Goal: Task Accomplishment & Management: Use online tool/utility

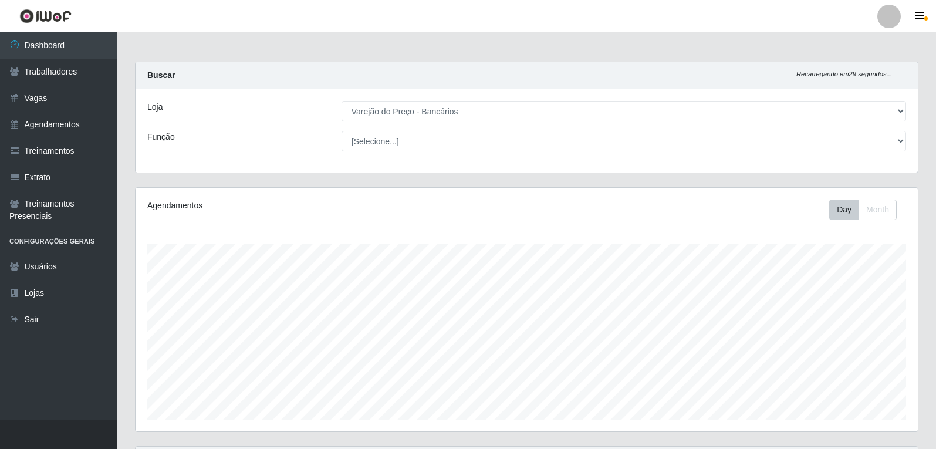
select select "157"
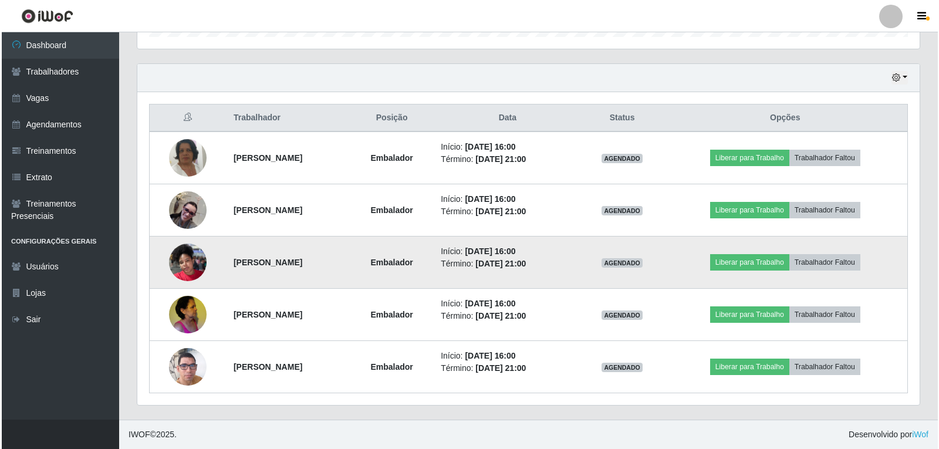
scroll to position [244, 783]
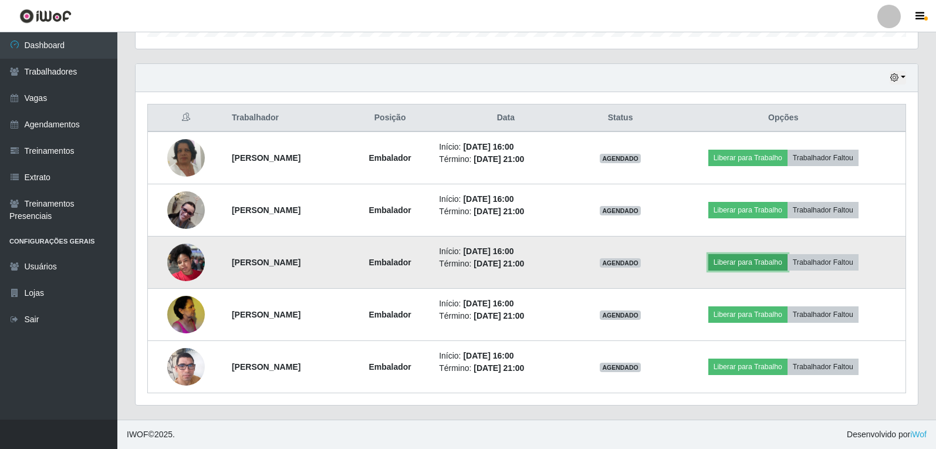
click at [744, 265] on button "Liberar para Trabalho" at bounding box center [748, 262] width 79 height 16
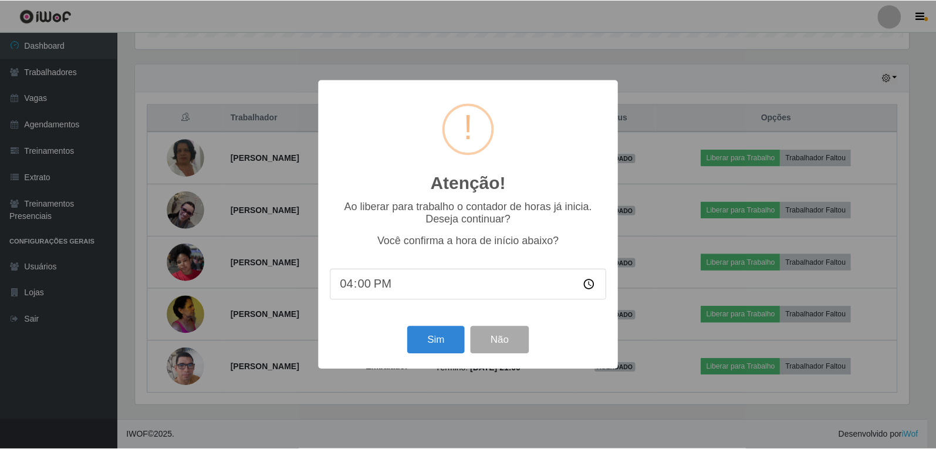
scroll to position [244, 777]
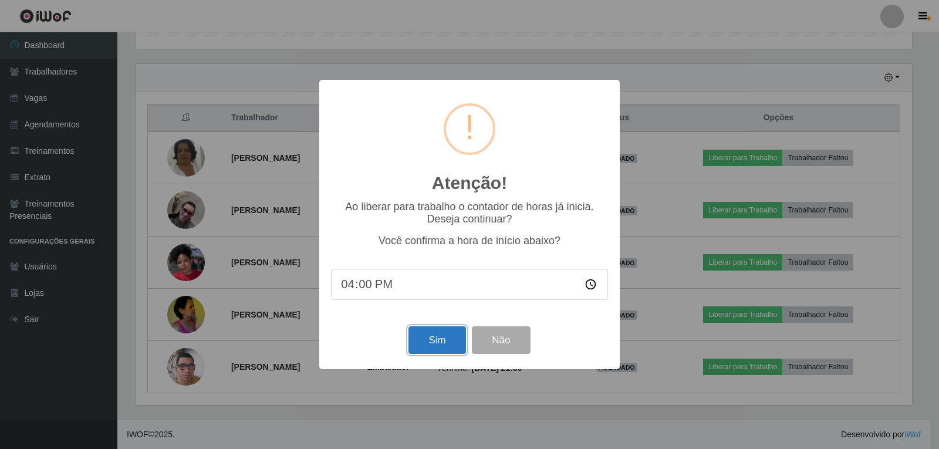
click at [422, 348] on button "Sim" at bounding box center [437, 340] width 57 height 28
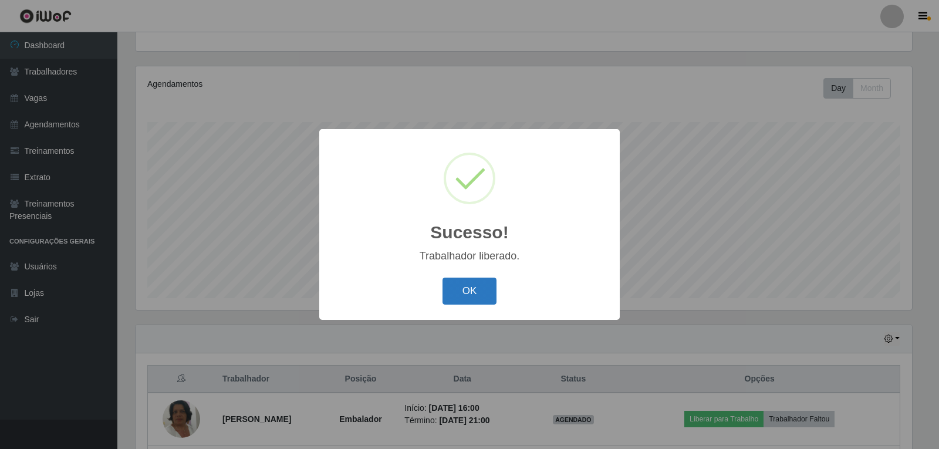
drag, startPoint x: 446, startPoint y: 269, endPoint x: 454, endPoint y: 287, distance: 19.7
click at [452, 282] on div "Sucesso! × Trabalhador liberado. OK Cancel" at bounding box center [469, 224] width 301 height 190
click at [459, 293] on button "OK" at bounding box center [470, 292] width 55 height 28
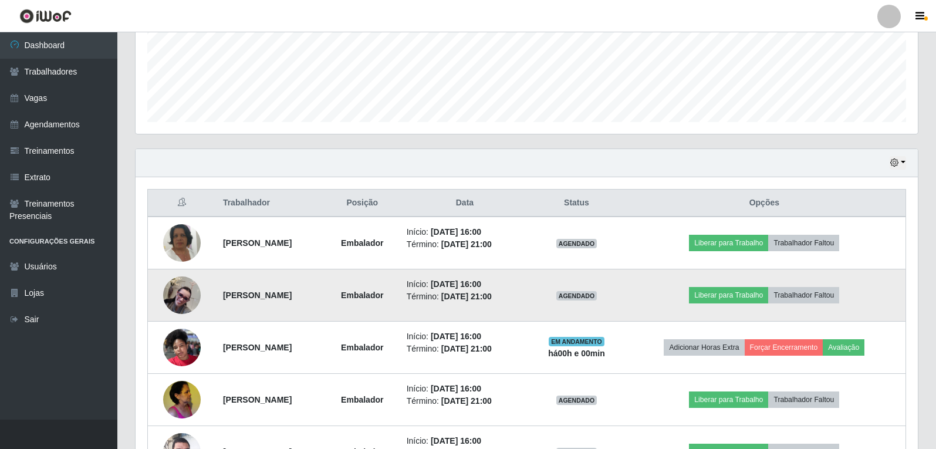
scroll to position [356, 0]
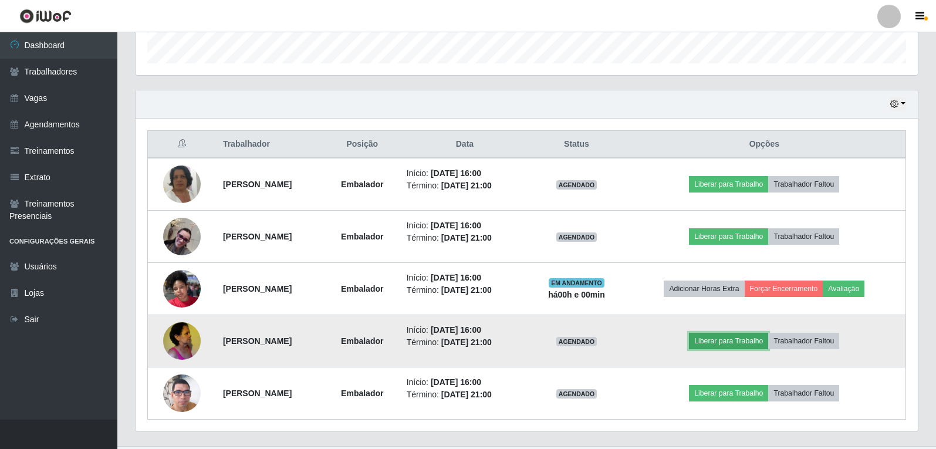
click at [739, 341] on button "Liberar para Trabalho" at bounding box center [728, 341] width 79 height 16
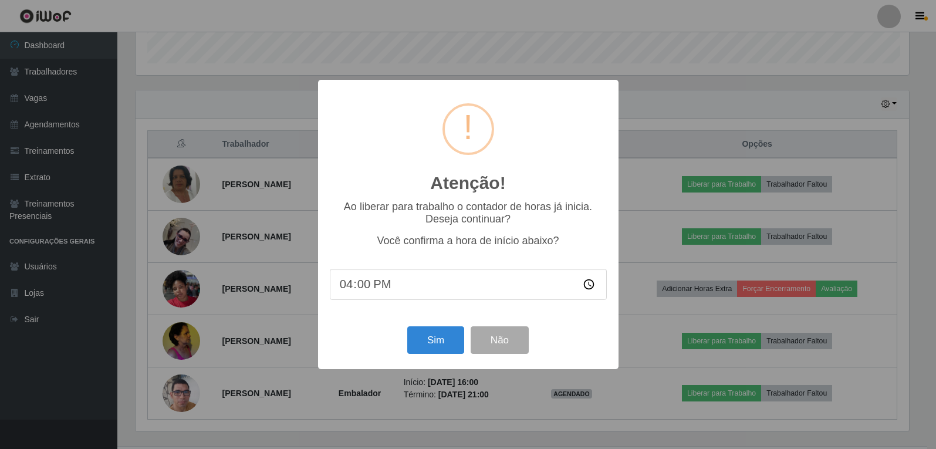
scroll to position [244, 777]
click at [458, 336] on button "Sim" at bounding box center [437, 340] width 57 height 28
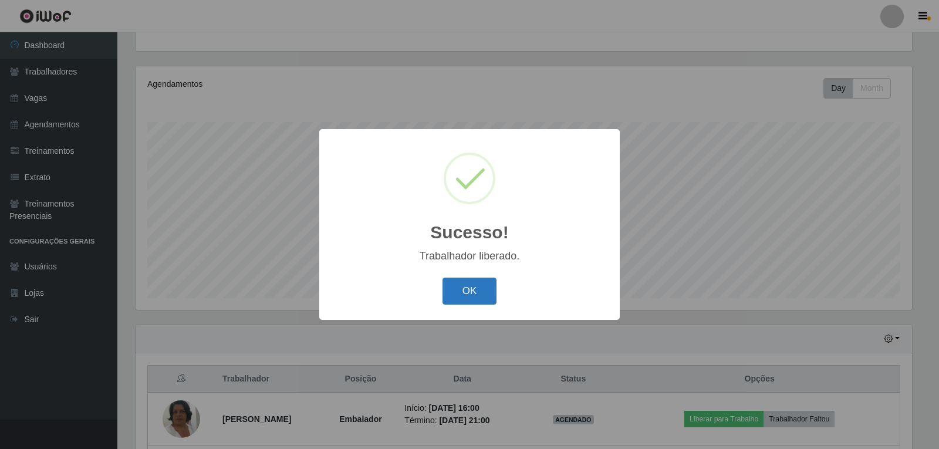
click at [461, 292] on button "OK" at bounding box center [470, 292] width 55 height 28
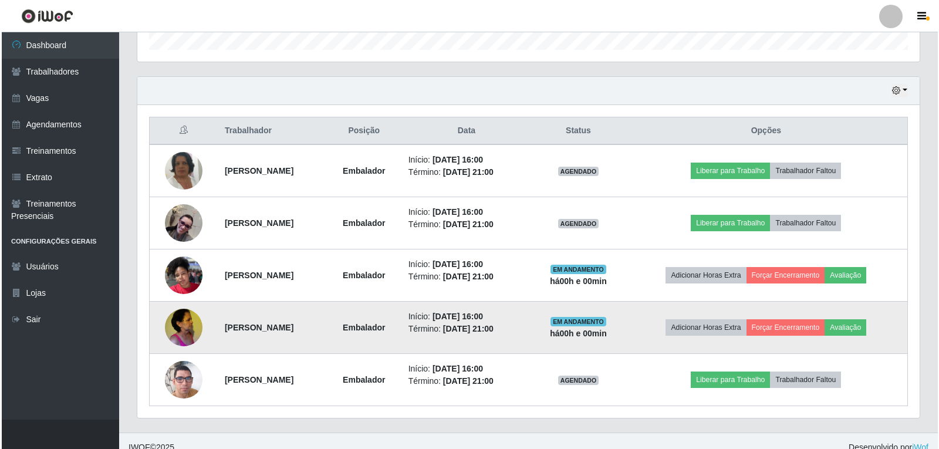
scroll to position [383, 0]
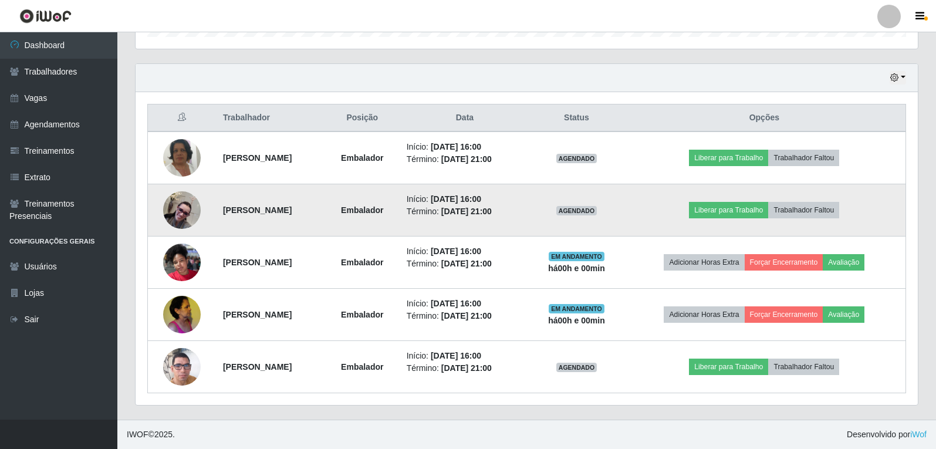
click at [190, 204] on img at bounding box center [182, 210] width 38 height 38
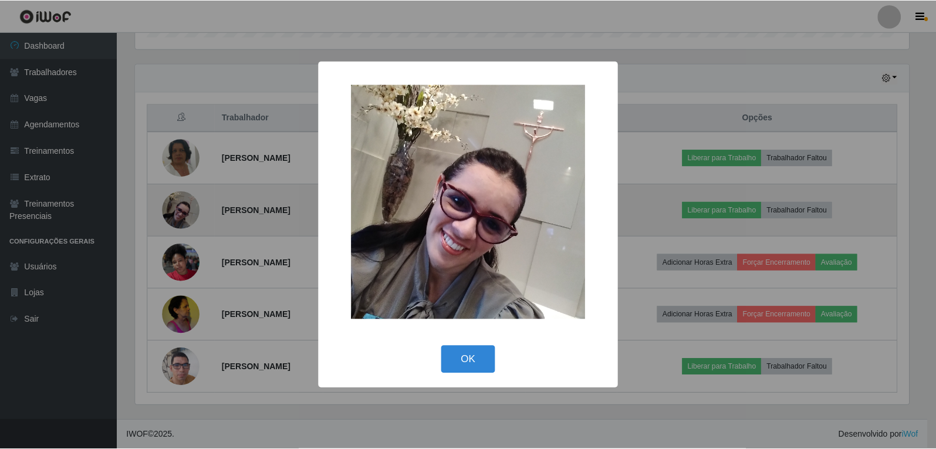
scroll to position [244, 777]
click at [190, 204] on div "× OK Cancel" at bounding box center [469, 224] width 939 height 449
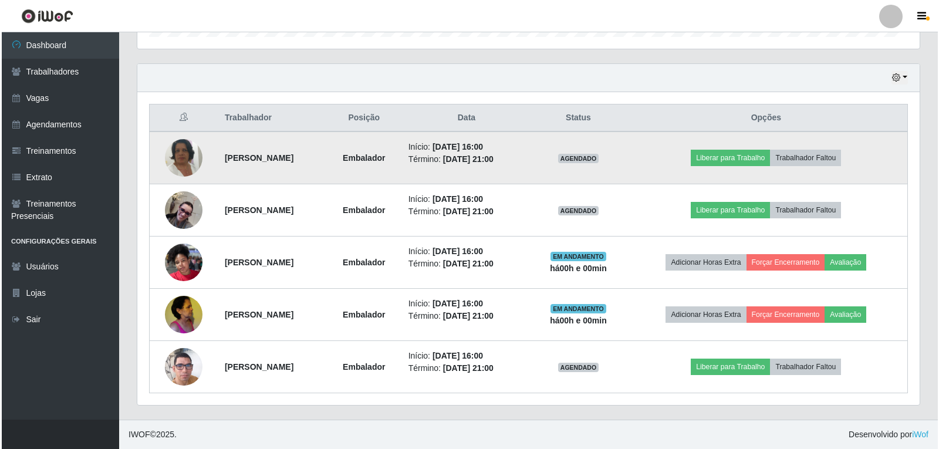
scroll to position [244, 783]
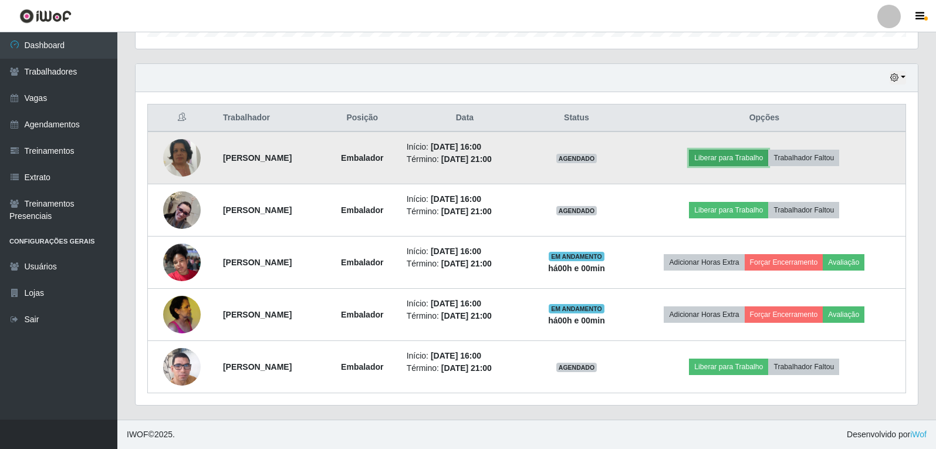
click at [767, 150] on button "Liberar para Trabalho" at bounding box center [728, 158] width 79 height 16
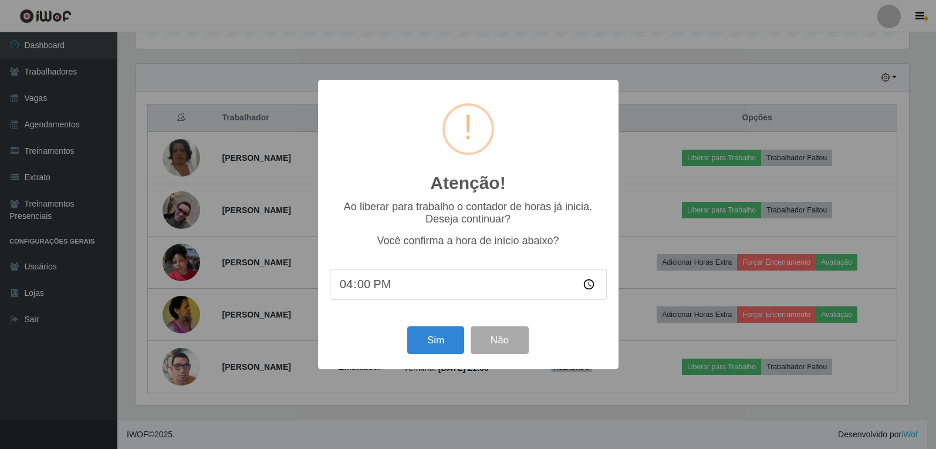
scroll to position [244, 777]
click at [450, 342] on button "Sim" at bounding box center [437, 340] width 57 height 28
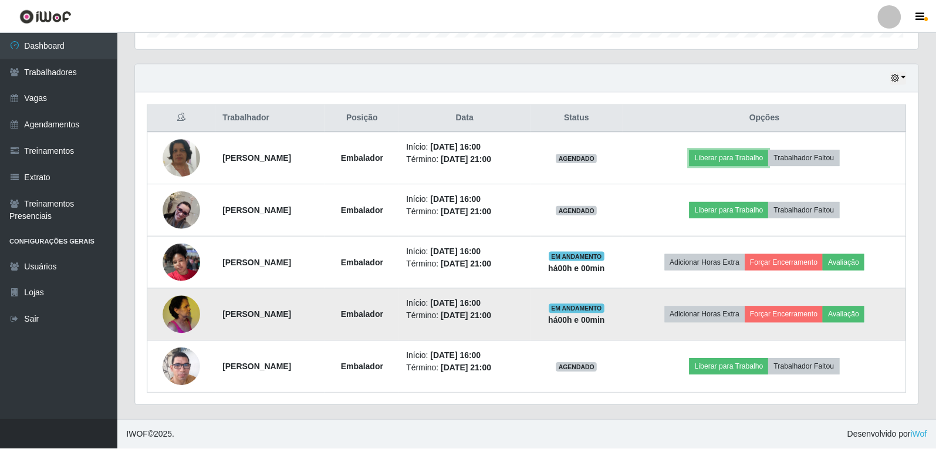
scroll to position [0, 0]
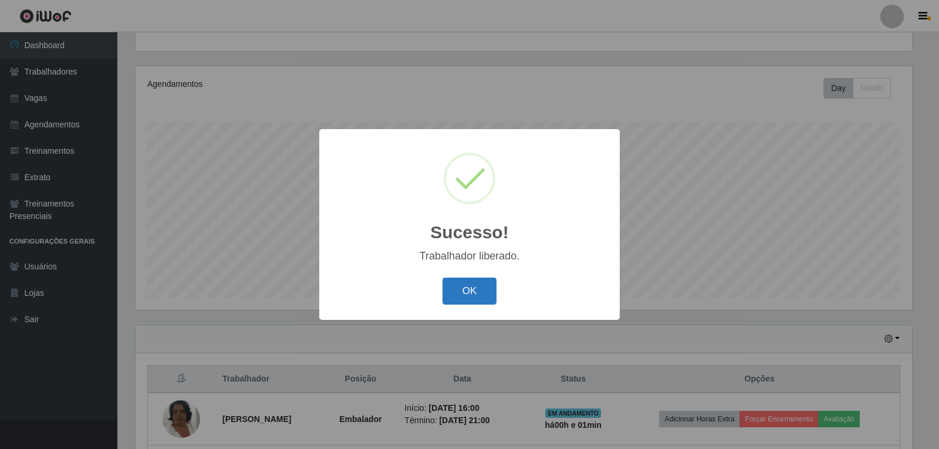
click at [478, 282] on button "OK" at bounding box center [470, 292] width 55 height 28
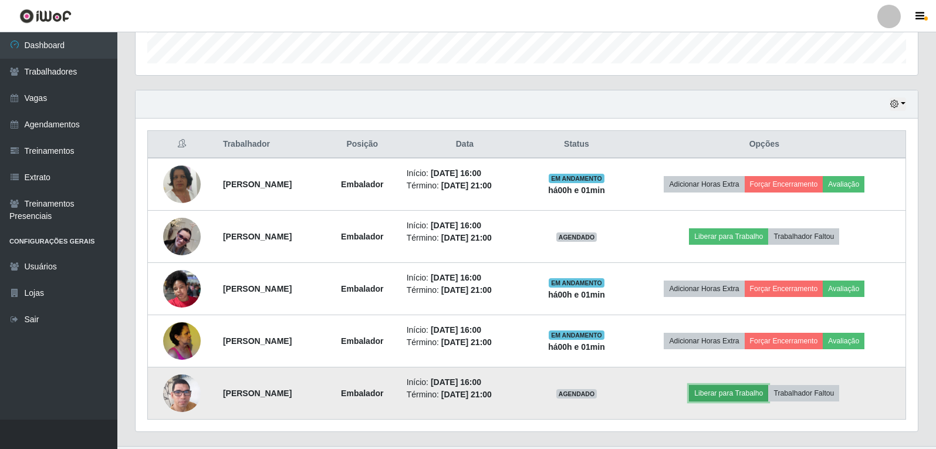
click at [756, 396] on button "Liberar para Trabalho" at bounding box center [728, 393] width 79 height 16
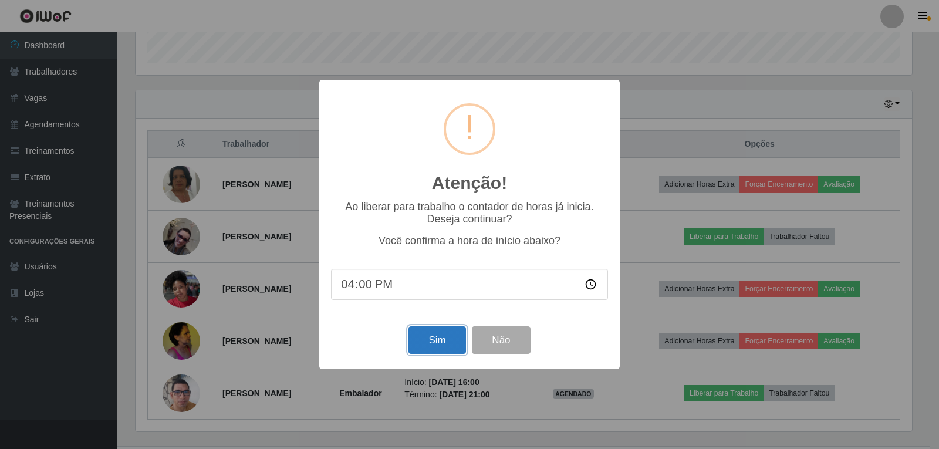
click at [427, 343] on button "Sim" at bounding box center [437, 340] width 57 height 28
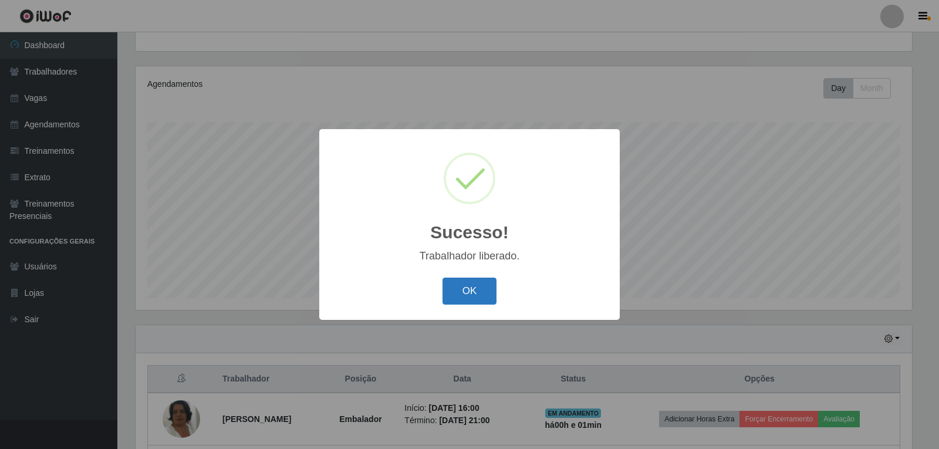
click at [491, 291] on button "OK" at bounding box center [470, 292] width 55 height 28
